Goal: Download file/media

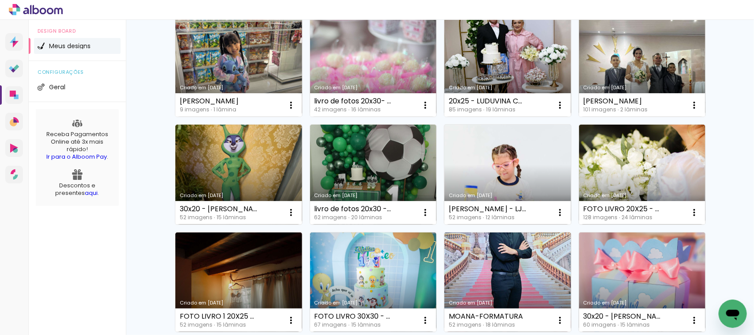
scroll to position [221, 0]
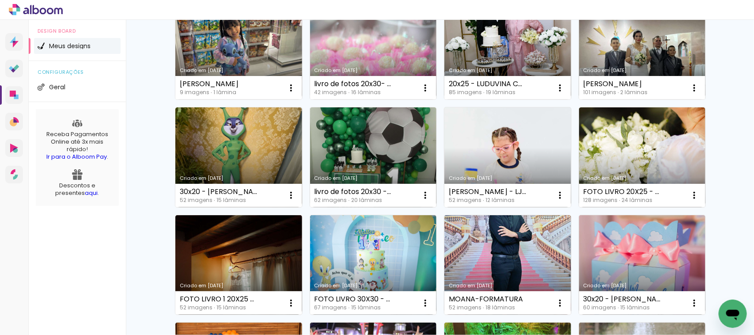
click at [535, 151] on link "Criado em [DATE]" at bounding box center [507, 157] width 127 height 100
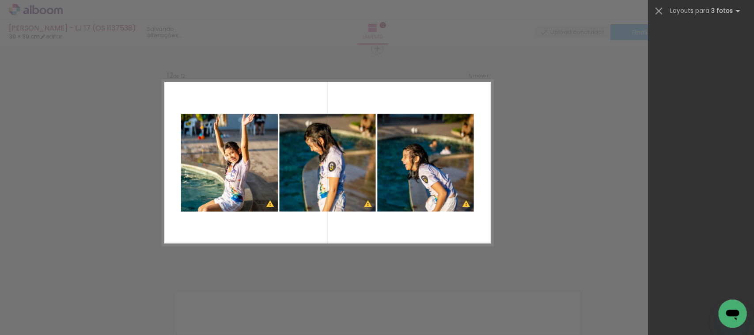
scroll to position [3278, 0]
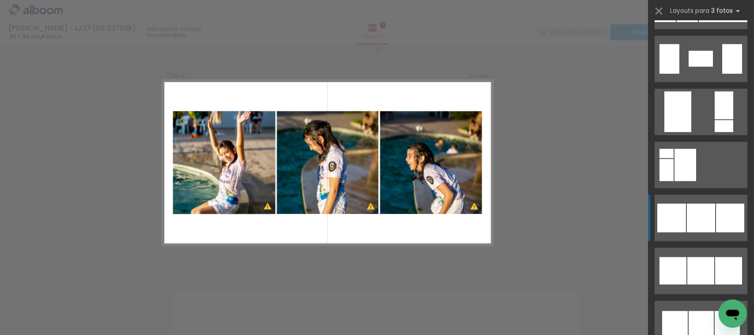
click at [696, 224] on div at bounding box center [701, 218] width 28 height 29
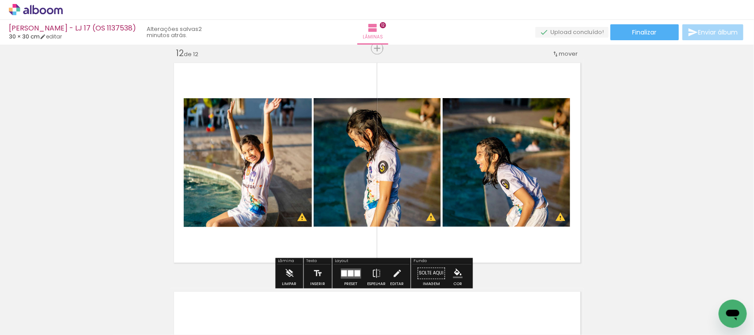
click at [515, 145] on quentale-photo at bounding box center [507, 162] width 128 height 129
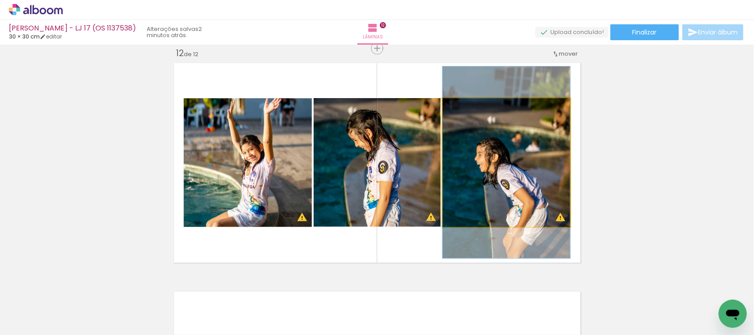
click at [515, 145] on quentale-photo at bounding box center [507, 162] width 128 height 129
click at [0, 0] on div at bounding box center [0, 0] width 0 height 0
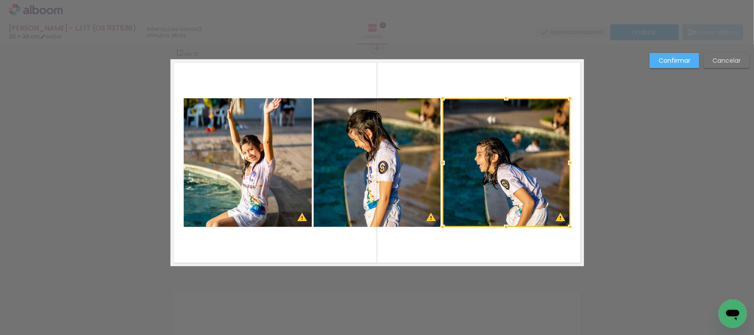
click at [514, 145] on div at bounding box center [507, 162] width 128 height 129
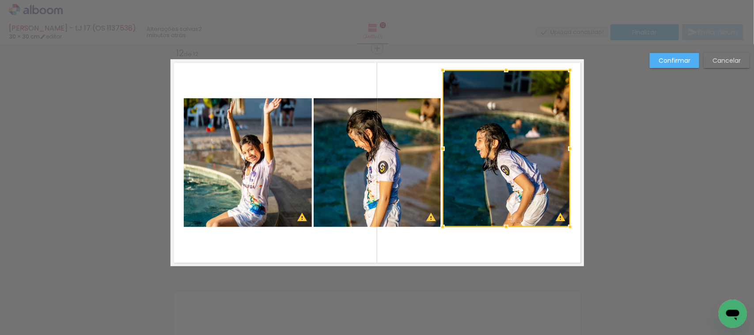
drag, startPoint x: 501, startPoint y: 100, endPoint x: 504, endPoint y: 72, distance: 28.4
click at [504, 72] on div at bounding box center [506, 70] width 18 height 18
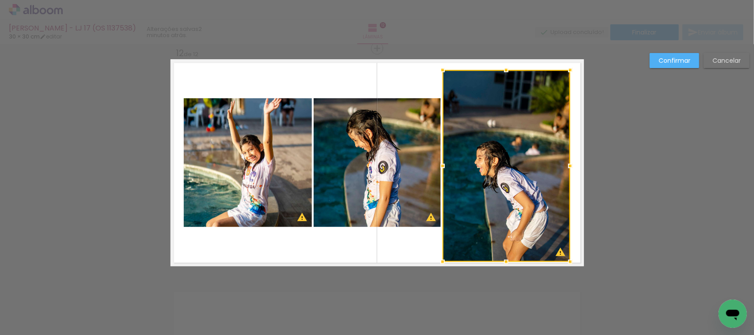
drag, startPoint x: 501, startPoint y: 231, endPoint x: 503, endPoint y: 262, distance: 31.4
click at [503, 262] on div at bounding box center [506, 262] width 18 height 18
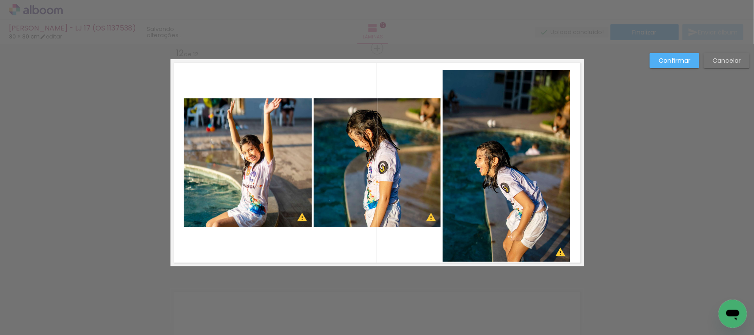
click at [506, 209] on quentale-photo at bounding box center [507, 166] width 128 height 192
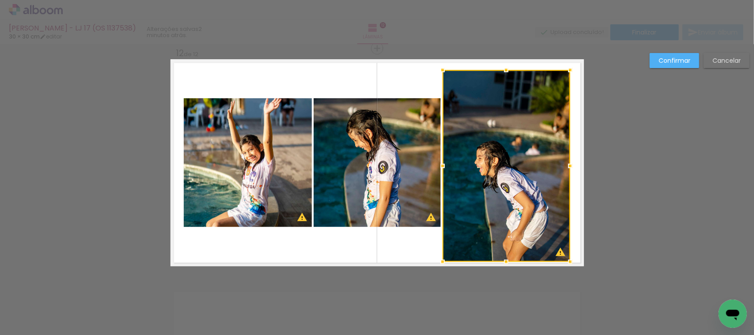
click at [506, 209] on div at bounding box center [507, 166] width 128 height 192
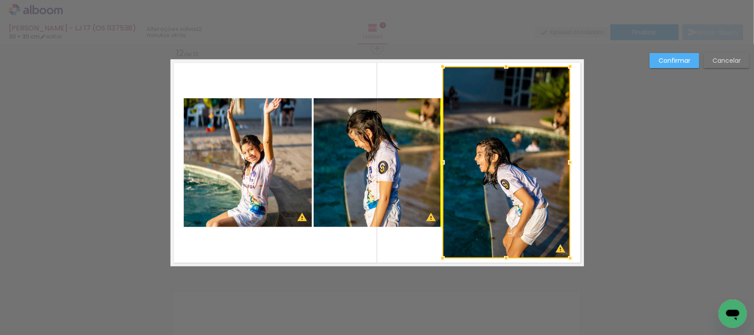
drag, startPoint x: 506, startPoint y: 209, endPoint x: 509, endPoint y: 204, distance: 5.2
click at [509, 204] on div at bounding box center [507, 162] width 128 height 192
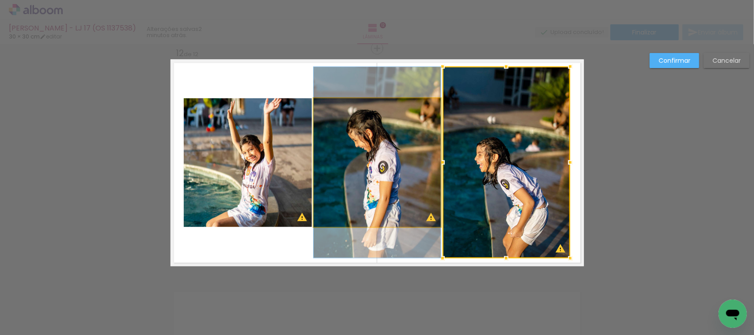
click at [359, 171] on quentale-photo at bounding box center [377, 162] width 127 height 129
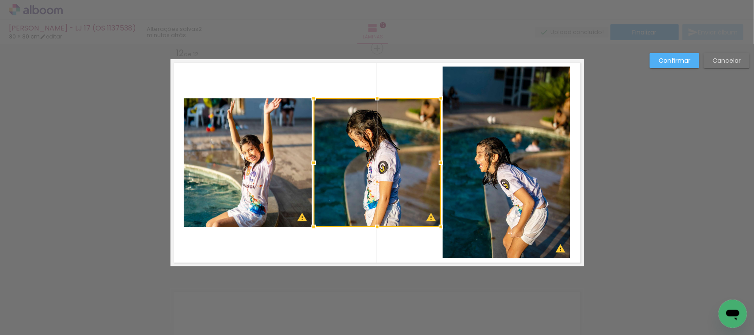
click at [359, 171] on div at bounding box center [377, 162] width 127 height 129
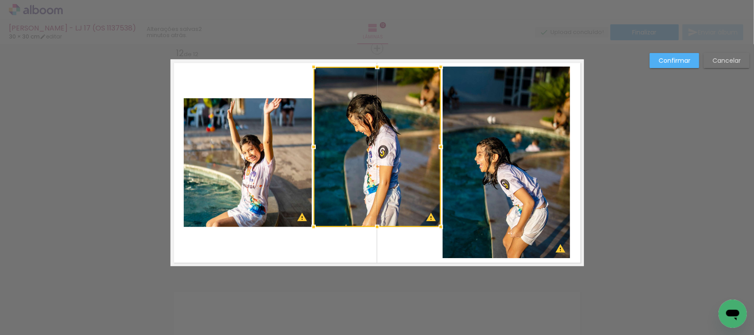
drag, startPoint x: 372, startPoint y: 96, endPoint x: 375, endPoint y: 65, distance: 30.7
click at [375, 65] on div at bounding box center [377, 67] width 18 height 18
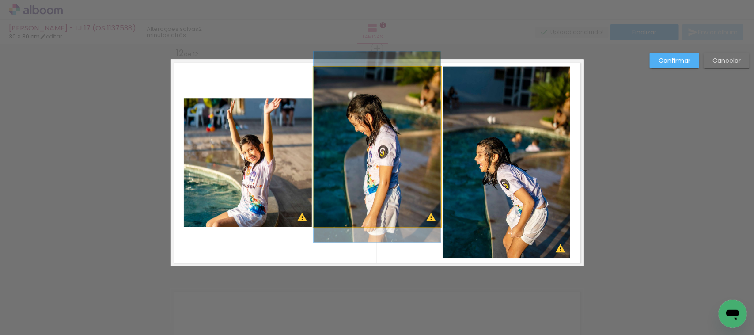
click at [369, 218] on quentale-photo at bounding box center [377, 147] width 127 height 160
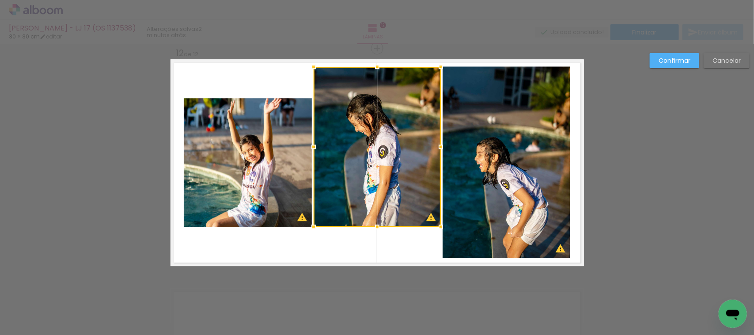
click at [369, 218] on div at bounding box center [377, 227] width 18 height 18
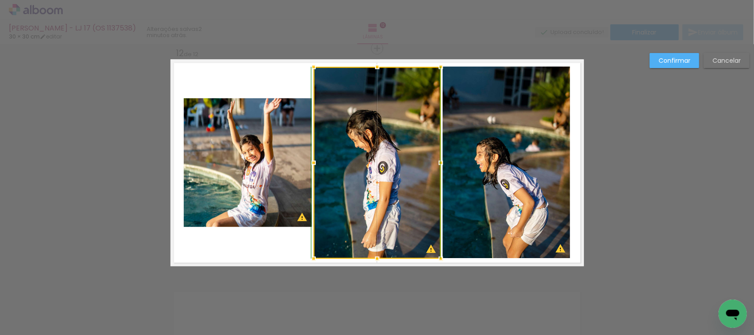
drag, startPoint x: 371, startPoint y: 226, endPoint x: 378, endPoint y: 257, distance: 31.7
click at [378, 257] on div at bounding box center [377, 259] width 18 height 18
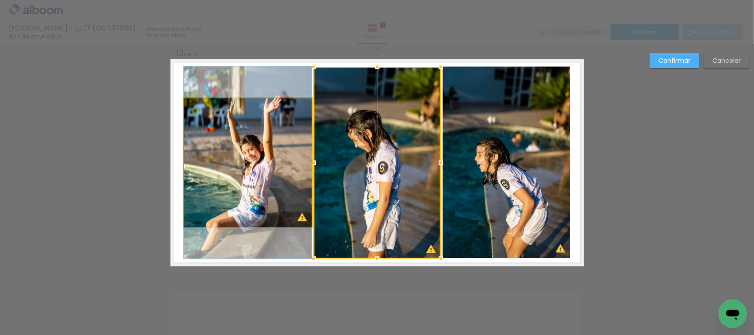
click at [283, 148] on quentale-photo at bounding box center [248, 162] width 128 height 129
click at [314, 147] on div at bounding box center [377, 163] width 127 height 192
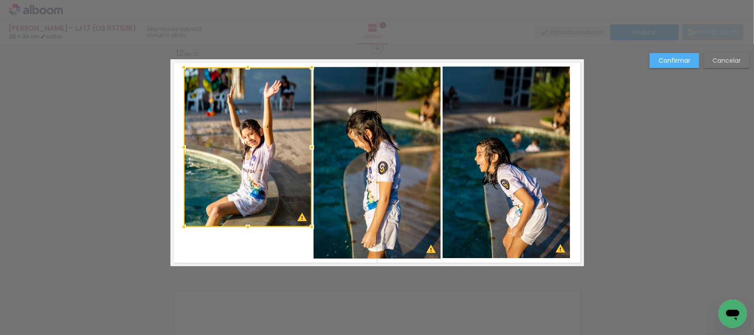
drag, startPoint x: 245, startPoint y: 80, endPoint x: 248, endPoint y: 68, distance: 12.6
click at [248, 68] on div at bounding box center [248, 67] width 18 height 18
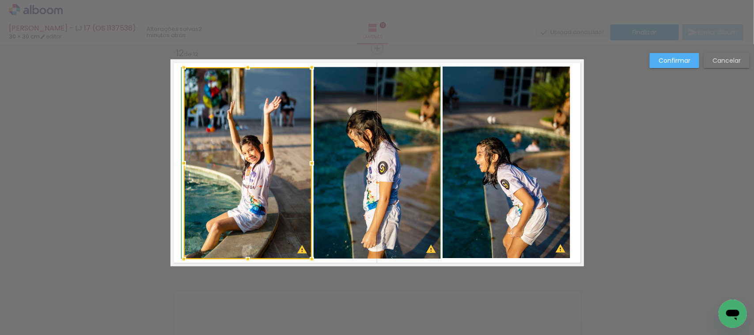
drag, startPoint x: 244, startPoint y: 224, endPoint x: 249, endPoint y: 254, distance: 29.9
click at [249, 254] on div at bounding box center [248, 259] width 18 height 18
click at [660, 55] on paper-button "Confirmar" at bounding box center [674, 60] width 49 height 15
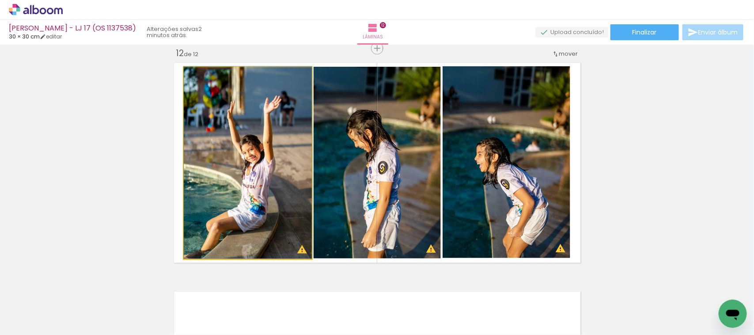
drag, startPoint x: 258, startPoint y: 222, endPoint x: 261, endPoint y: 216, distance: 6.2
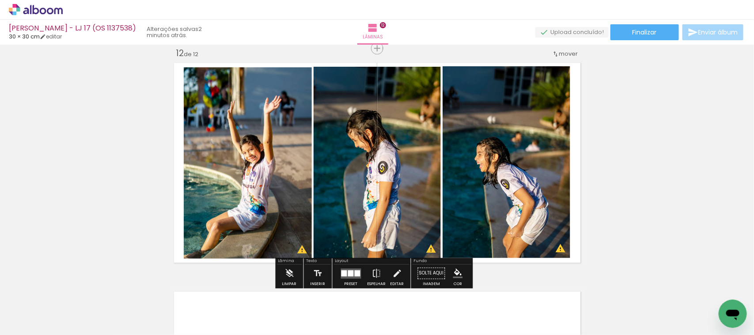
click at [364, 170] on quentale-photo at bounding box center [377, 163] width 127 height 192
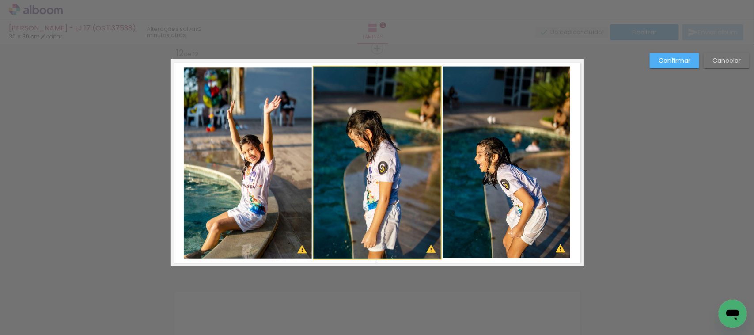
click at [364, 170] on quentale-photo at bounding box center [377, 163] width 127 height 192
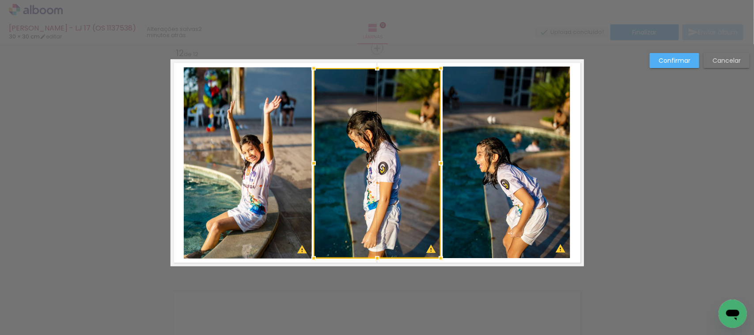
drag, startPoint x: 372, startPoint y: 64, endPoint x: 370, endPoint y: 68, distance: 4.9
click at [370, 68] on div at bounding box center [377, 68] width 18 height 18
click at [358, 96] on div at bounding box center [377, 163] width 127 height 190
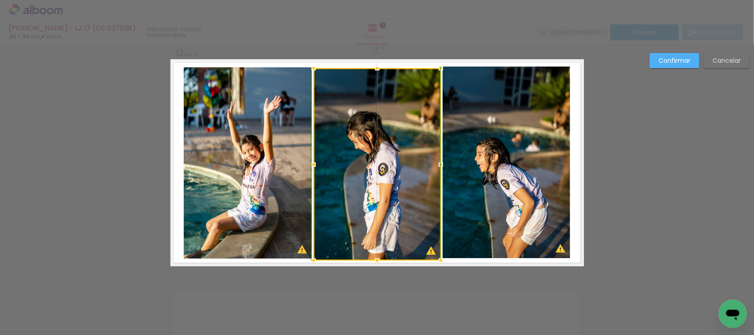
click at [371, 260] on div at bounding box center [377, 260] width 18 height 18
click at [390, 187] on div at bounding box center [377, 164] width 127 height 192
click at [389, 186] on div at bounding box center [377, 164] width 127 height 192
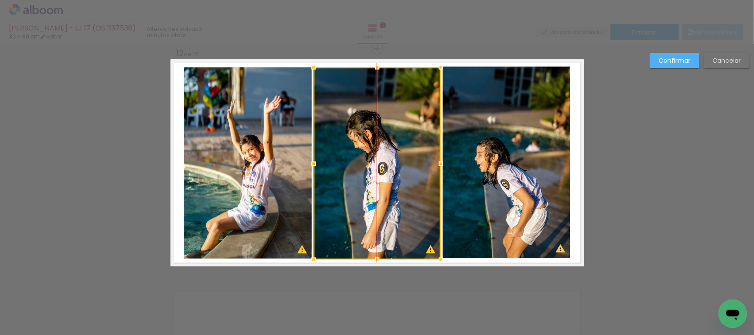
click at [386, 186] on div at bounding box center [377, 163] width 127 height 192
click at [652, 60] on paper-button "Confirmar" at bounding box center [674, 60] width 49 height 15
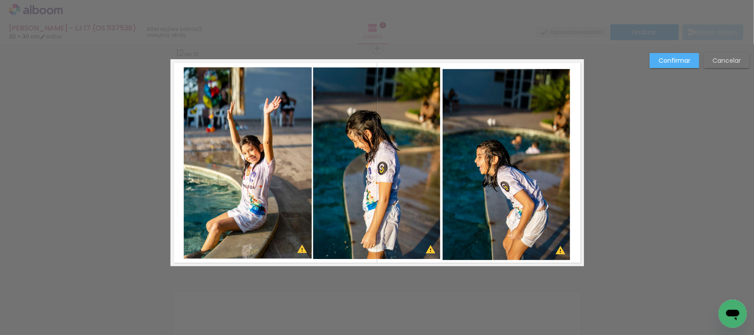
scroll to position [3552, 0]
click at [489, 144] on quentale-photo at bounding box center [507, 164] width 128 height 191
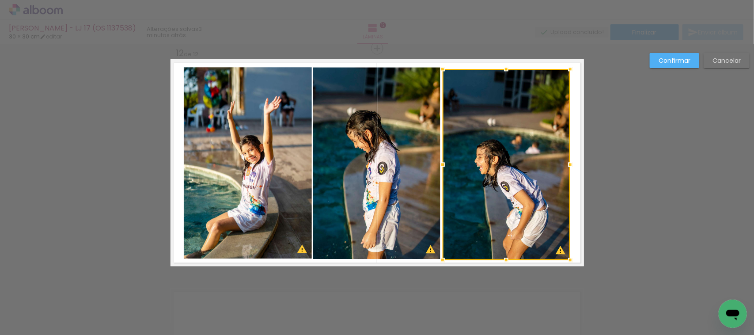
click at [489, 144] on div at bounding box center [507, 164] width 128 height 191
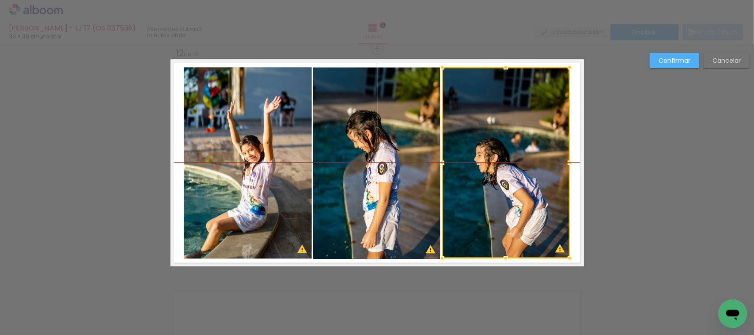
click at [488, 149] on div at bounding box center [506, 162] width 128 height 191
click at [652, 63] on paper-button "Confirmar" at bounding box center [674, 60] width 49 height 15
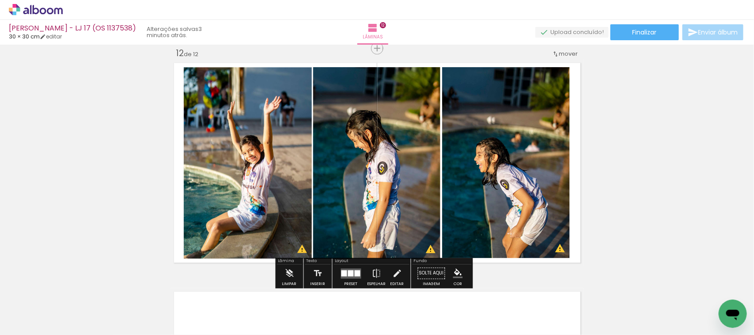
click at [490, 249] on quentale-photo at bounding box center [506, 162] width 128 height 191
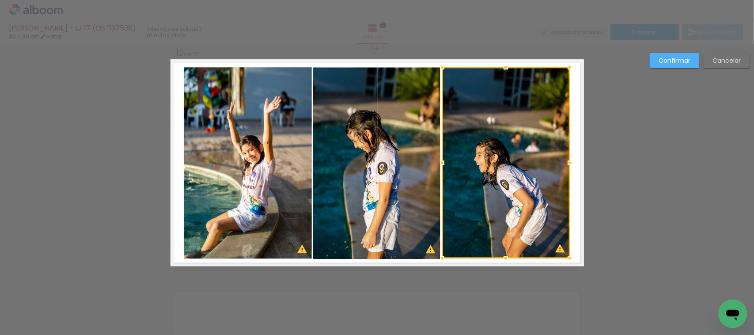
click at [490, 249] on div at bounding box center [506, 162] width 128 height 191
click at [504, 259] on div at bounding box center [506, 259] width 18 height 18
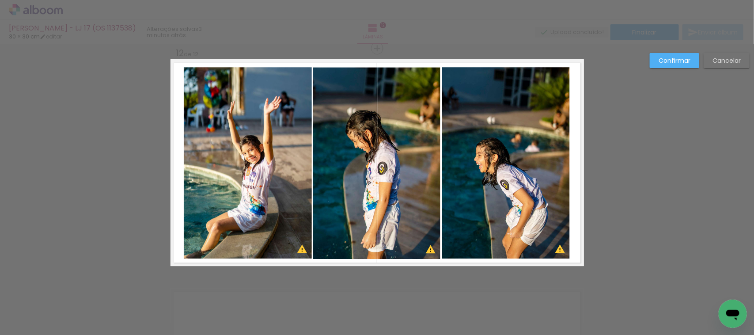
click at [503, 253] on quentale-photo at bounding box center [506, 162] width 128 height 191
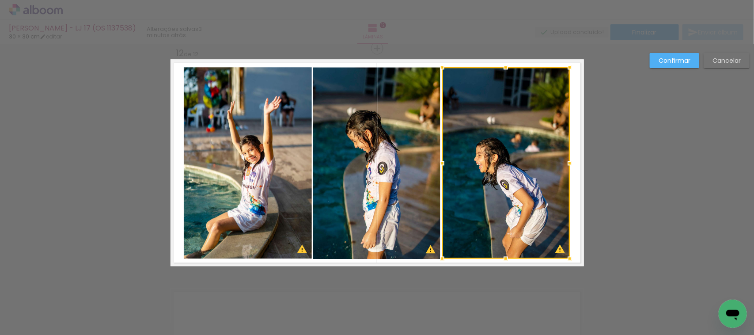
click at [503, 253] on div at bounding box center [506, 259] width 18 height 18
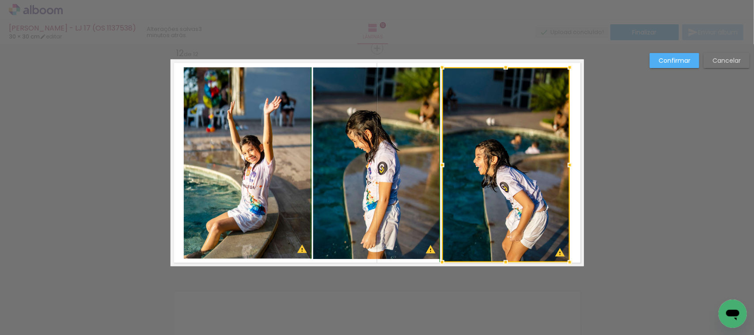
click at [502, 257] on div at bounding box center [506, 262] width 18 height 18
click at [502, 258] on div at bounding box center [506, 261] width 18 height 18
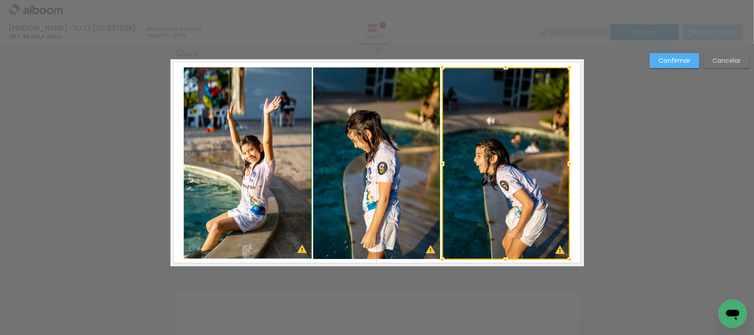
click at [501, 258] on div at bounding box center [506, 259] width 18 height 18
click at [655, 67] on paper-button "Confirmar" at bounding box center [674, 60] width 49 height 15
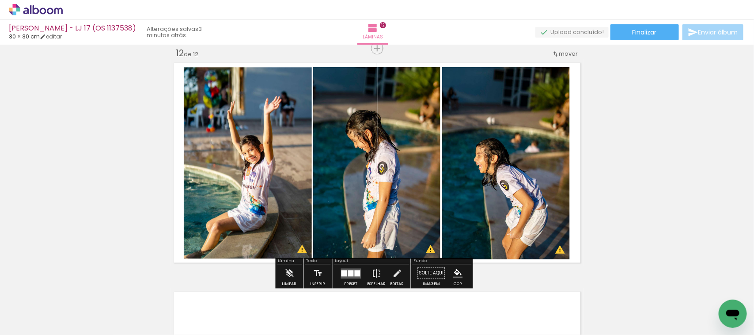
click at [400, 164] on quentale-photo at bounding box center [376, 163] width 127 height 192
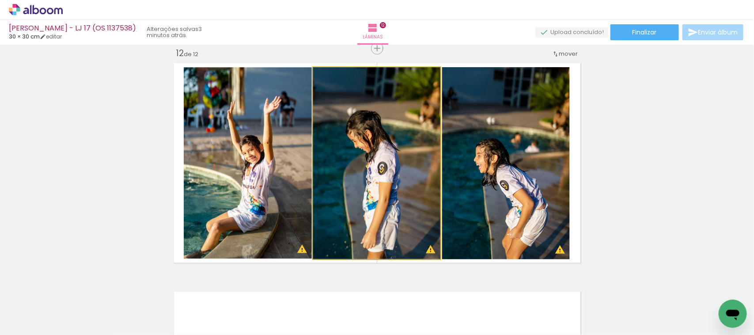
click at [364, 159] on quentale-photo at bounding box center [376, 163] width 127 height 192
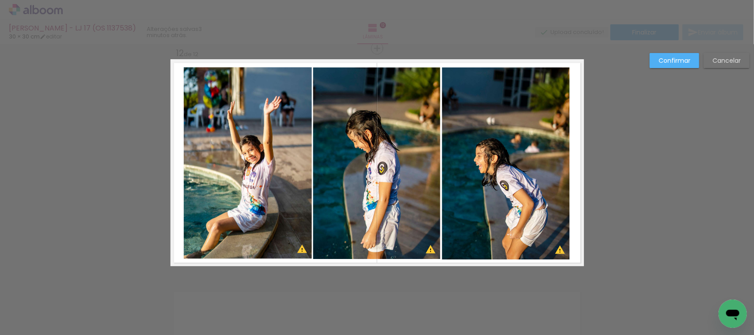
click at [493, 224] on quentale-photo at bounding box center [506, 163] width 128 height 192
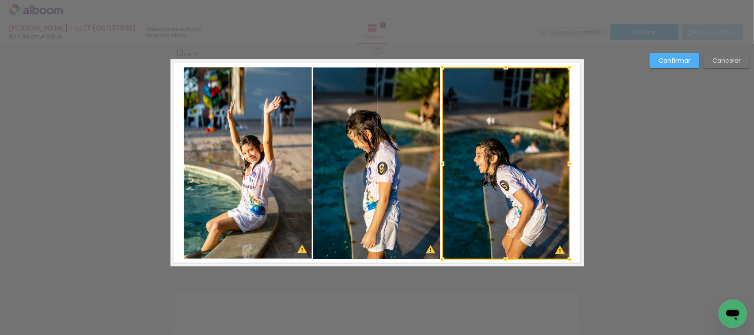
click at [493, 224] on div at bounding box center [506, 163] width 128 height 192
click at [504, 254] on div at bounding box center [506, 261] width 18 height 18
click at [509, 249] on div at bounding box center [506, 163] width 128 height 193
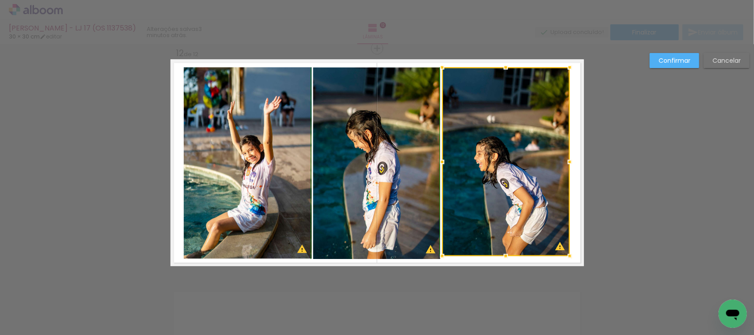
click at [502, 257] on div at bounding box center [506, 256] width 18 height 18
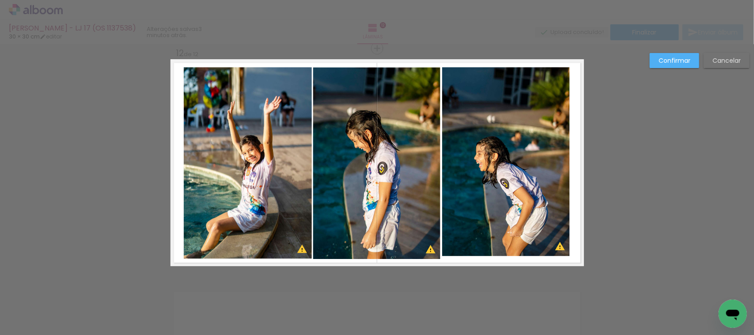
click at [511, 233] on quentale-photo at bounding box center [506, 161] width 128 height 189
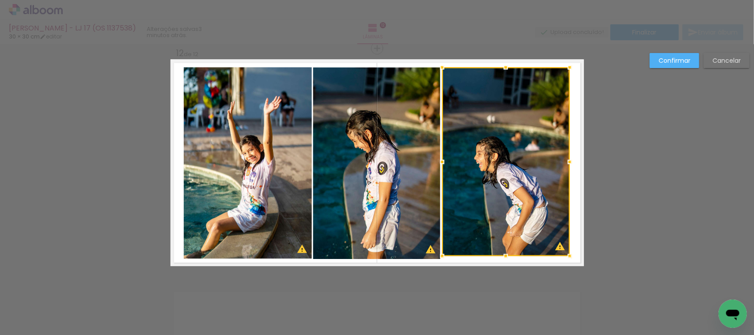
click at [511, 233] on div at bounding box center [506, 161] width 128 height 189
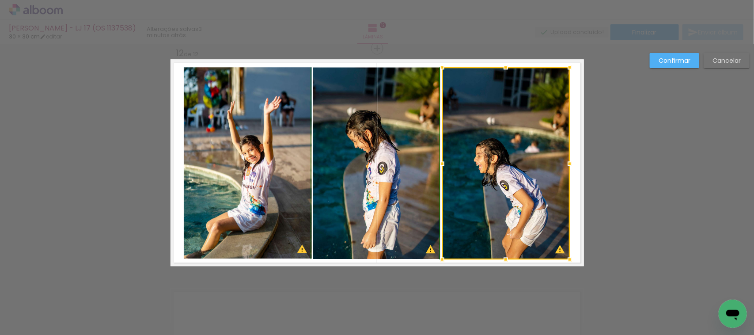
drag, startPoint x: 502, startPoint y: 253, endPoint x: 503, endPoint y: 258, distance: 5.8
click at [503, 258] on div at bounding box center [506, 259] width 18 height 18
click at [0, 0] on slot "Confirmar" at bounding box center [0, 0] width 0 height 0
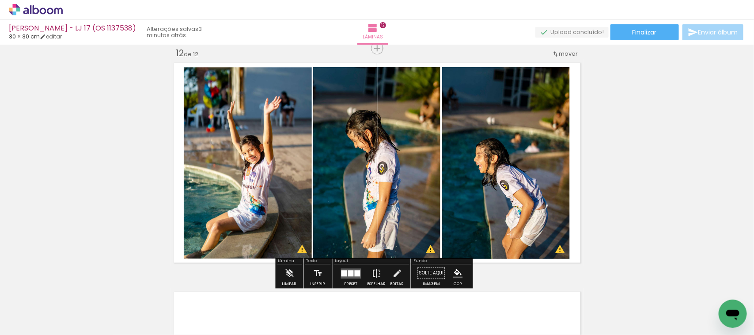
click at [352, 179] on quentale-photo at bounding box center [376, 163] width 127 height 192
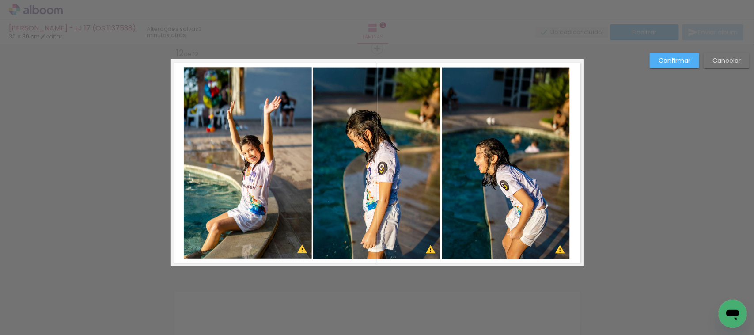
click at [0, 0] on slot "Confirmar" at bounding box center [0, 0] width 0 height 0
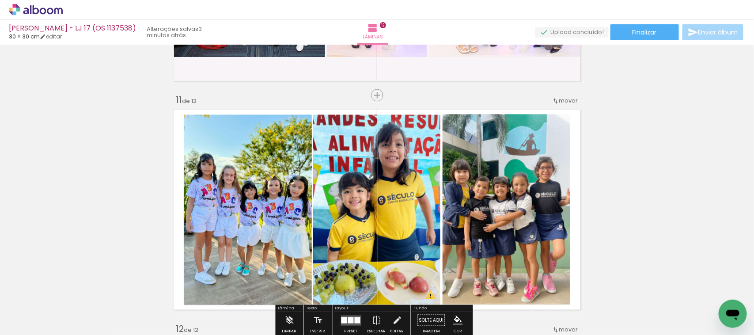
scroll to position [2307, 0]
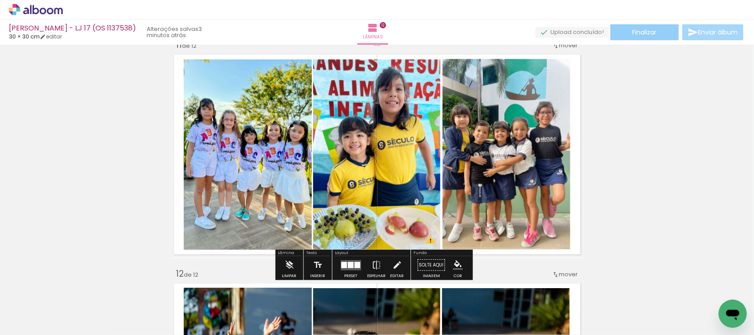
click at [654, 36] on paper-button "Finalizar" at bounding box center [645, 32] width 68 height 16
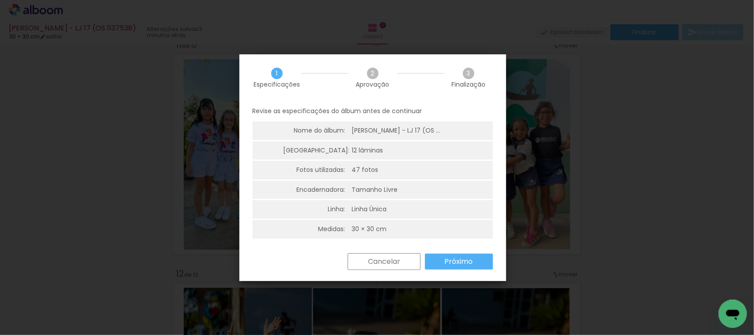
click at [0, 0] on slot "Próximo" at bounding box center [0, 0] width 0 height 0
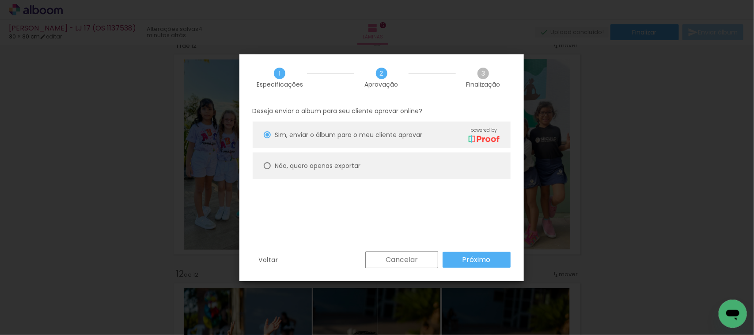
click at [388, 163] on paper-radio-button "Não, quero apenas exportar" at bounding box center [382, 165] width 258 height 27
type paper-radio-button "on"
click at [460, 257] on paper-button "Próximo" at bounding box center [477, 260] width 68 height 16
type input "Alta, 300 DPI"
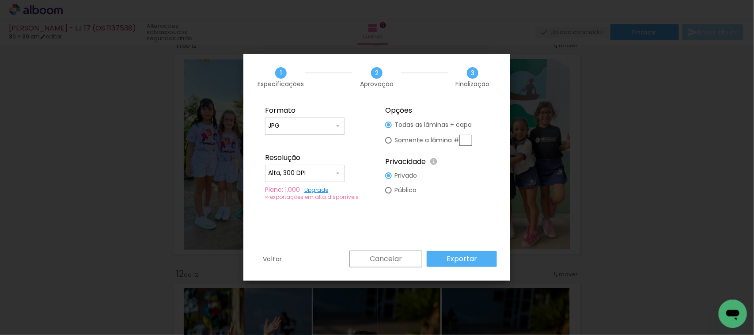
click at [392, 138] on paper-radio-button "Somente a lâmina #" at bounding box center [428, 140] width 87 height 16
type paper-radio-button "on"
drag, startPoint x: 465, startPoint y: 140, endPoint x: 470, endPoint y: 139, distance: 4.9
click at [465, 140] on input "text" at bounding box center [465, 140] width 13 height 11
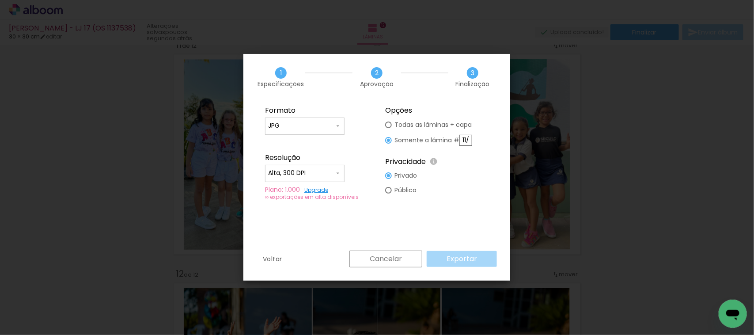
type input "11"
click at [0, 0] on slot "Cancelar" at bounding box center [0, 0] width 0 height 0
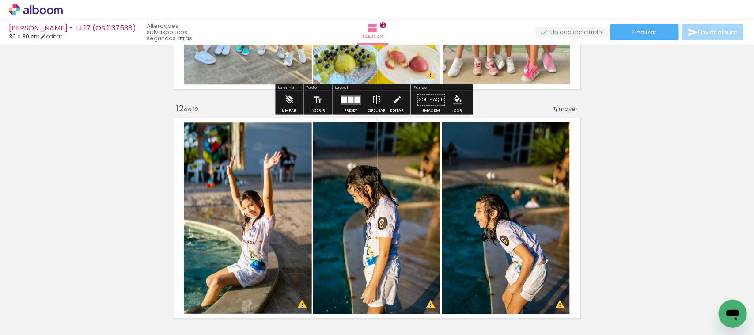
scroll to position [2528, 0]
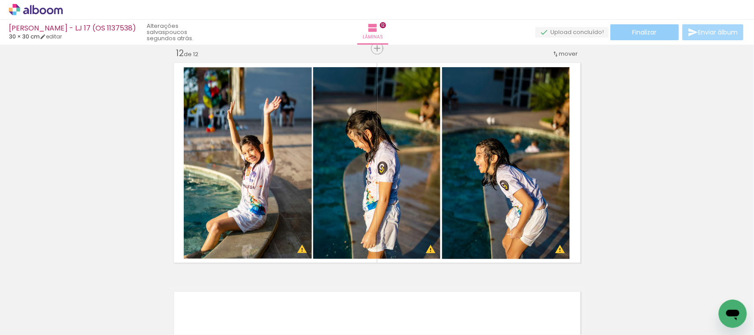
click at [636, 30] on span "Finalizar" at bounding box center [645, 32] width 24 height 6
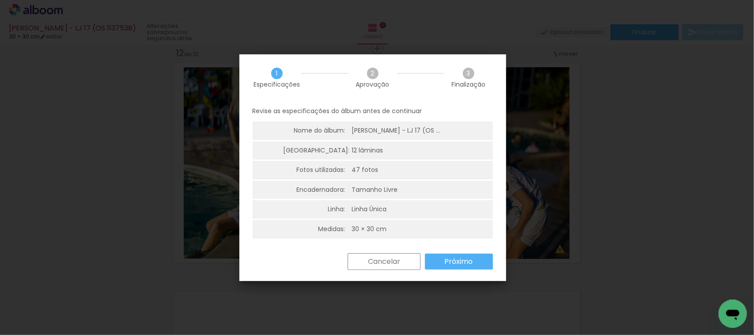
click at [0, 0] on slot "Próximo" at bounding box center [0, 0] width 0 height 0
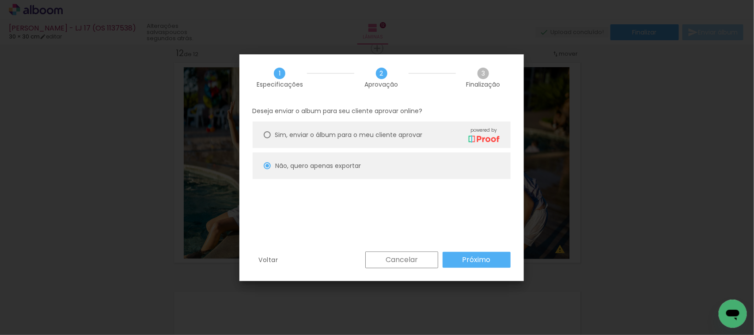
click at [0, 0] on slot "Próximo" at bounding box center [0, 0] width 0 height 0
type input "Alta, 300 DPI"
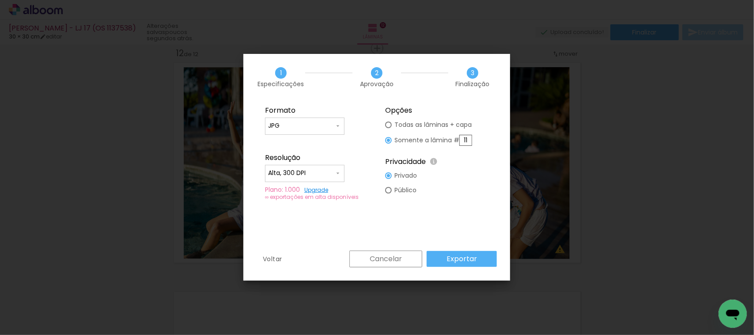
click at [389, 125] on div at bounding box center [388, 124] width 7 height 7
type paper-radio-button "on"
click at [481, 261] on paper-button "Exportar" at bounding box center [462, 259] width 70 height 16
type input "0"
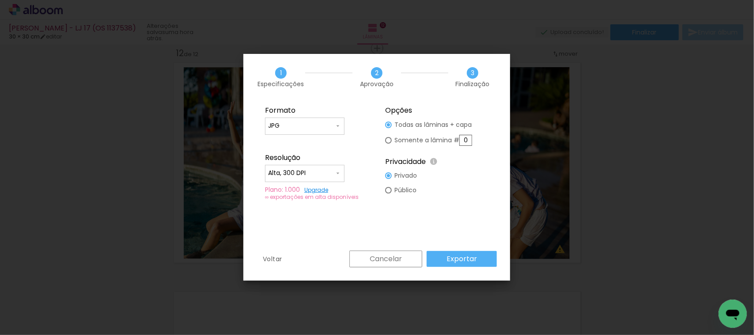
type paper-radio-button "on"
drag, startPoint x: 385, startPoint y: 120, endPoint x: 390, endPoint y: 124, distance: 6.6
click at [386, 121] on paper-radio-button "Todas as lâminas + capa" at bounding box center [428, 125] width 87 height 15
type paper-radio-button "on"
click at [390, 124] on div at bounding box center [388, 124] width 7 height 7
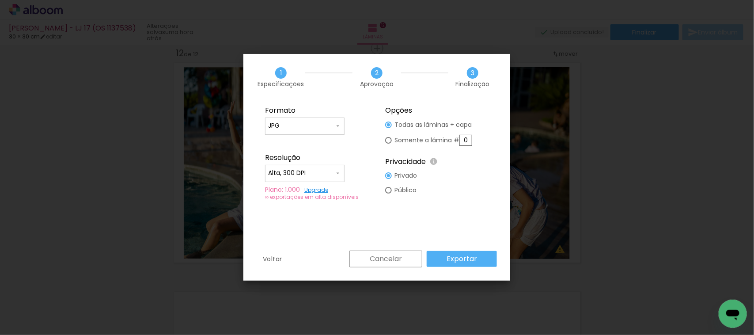
click at [443, 255] on paper-button "Exportar" at bounding box center [462, 259] width 70 height 16
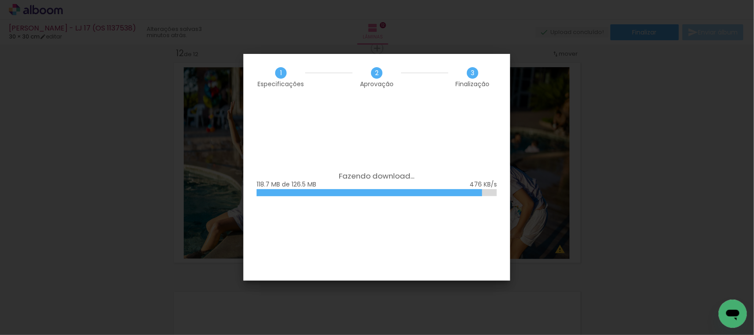
scroll to position [3552, 0]
